Goal: Transaction & Acquisition: Obtain resource

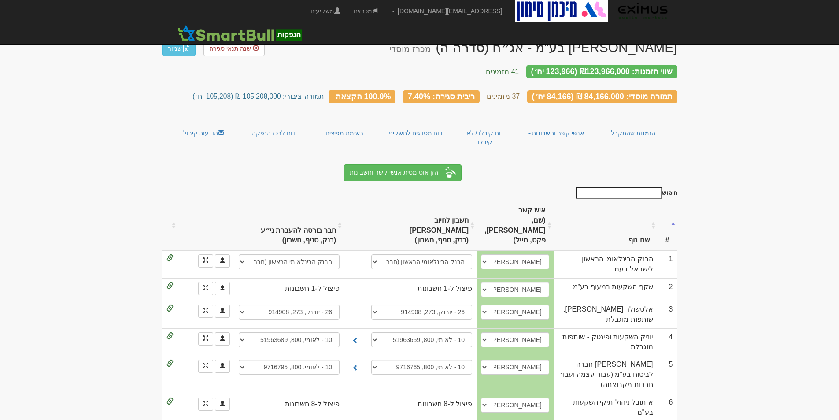
select select "5de8143c55a7210004e698a5"
select select "5de8142955a7210004e698a4"
click at [199, 125] on link "הודעות קיבול" at bounding box center [204, 133] width 70 height 18
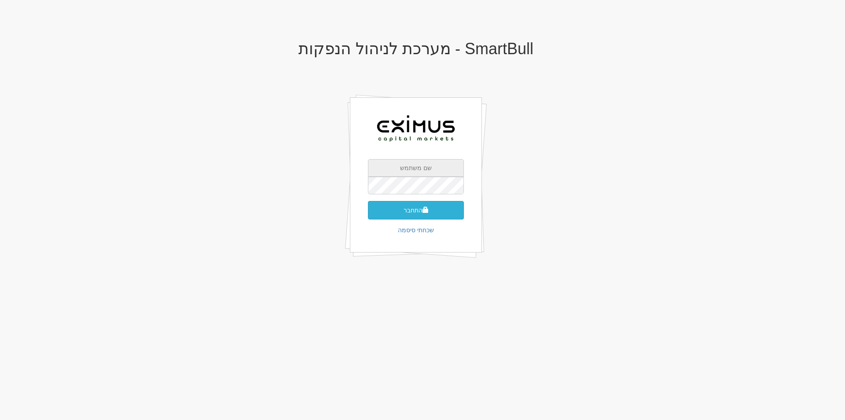
type input "Mayah@eximuscm.com"
click at [393, 211] on button "התחבר" at bounding box center [416, 210] width 96 height 18
type input "862462"
click at [368, 214] on button "התחבר" at bounding box center [416, 223] width 96 height 18
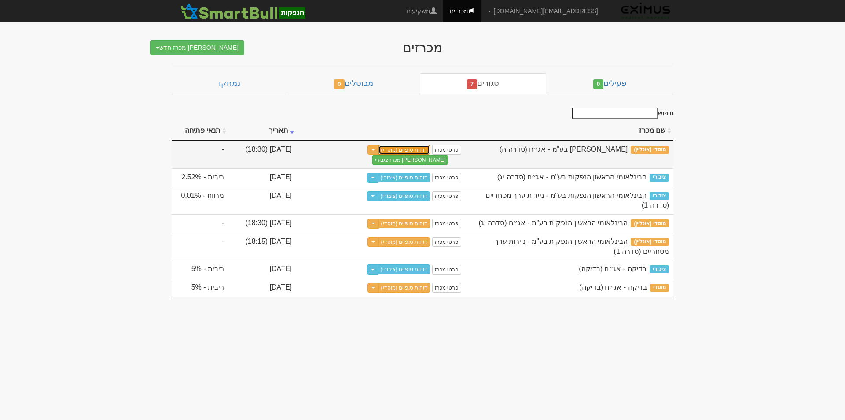
click at [413, 151] on link "דוחות סופיים (מוסדי)" at bounding box center [405, 150] width 52 height 10
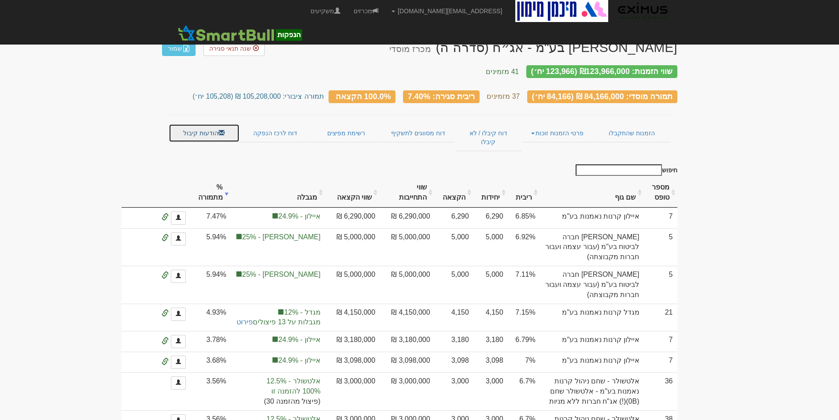
click at [193, 124] on link "הודעות קיבול" at bounding box center [204, 133] width 71 height 18
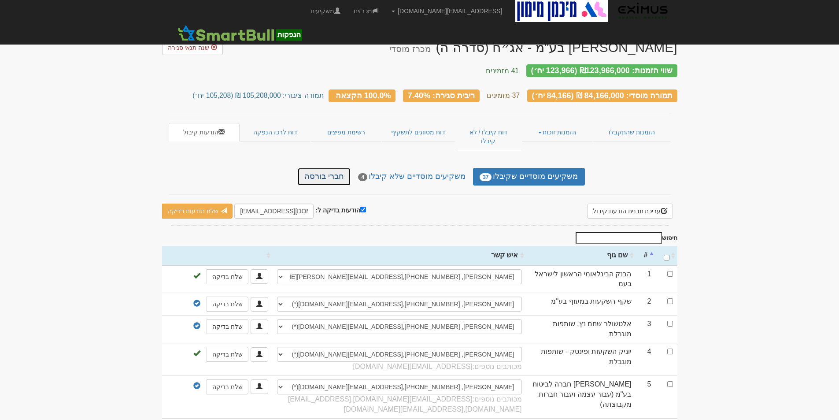
click at [334, 168] on link "חברי בורסה" at bounding box center [324, 177] width 53 height 18
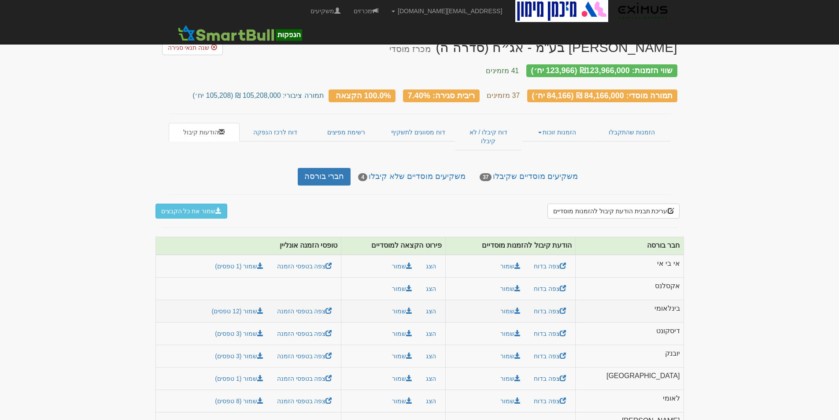
scroll to position [30, 0]
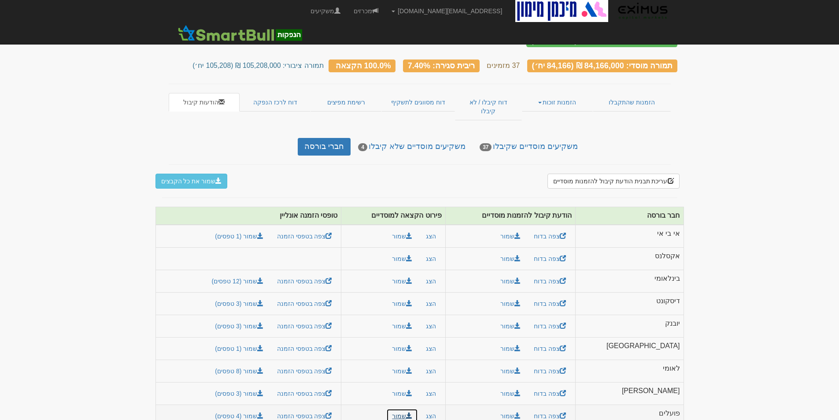
click at [418, 408] on button "שמור" at bounding box center [402, 415] width 32 height 15
click at [269, 408] on link "שמור (4 טפסים)" at bounding box center [239, 415] width 60 height 15
click at [418, 386] on button "שמור" at bounding box center [402, 393] width 32 height 15
click at [265, 386] on link "שמור (3 טפסים)" at bounding box center [239, 393] width 60 height 15
click at [418, 318] on button "שמור" at bounding box center [402, 325] width 32 height 15
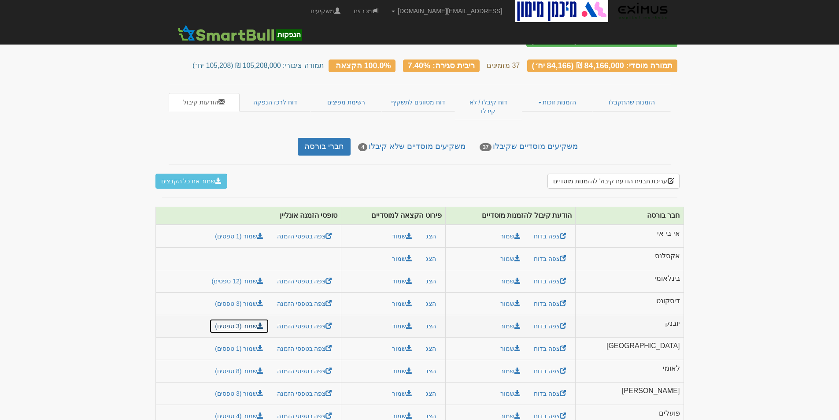
click at [269, 318] on link "שמור (3 טפסים)" at bounding box center [239, 325] width 60 height 15
click at [418, 273] on button "שמור" at bounding box center [402, 280] width 32 height 15
click at [269, 273] on link "שמור (12 טפסים)" at bounding box center [237, 280] width 63 height 15
